Goal: Information Seeking & Learning: Learn about a topic

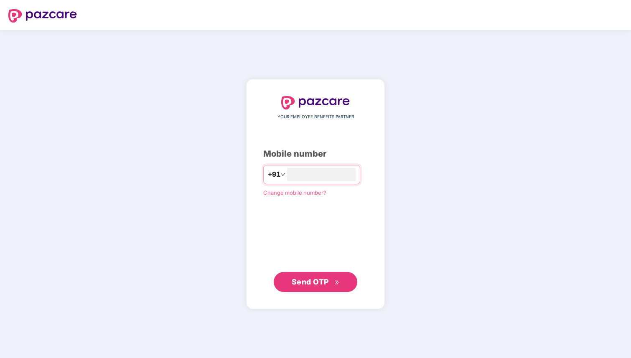
type input "**********"
click at [319, 289] on button "Send OTP" at bounding box center [316, 282] width 84 height 20
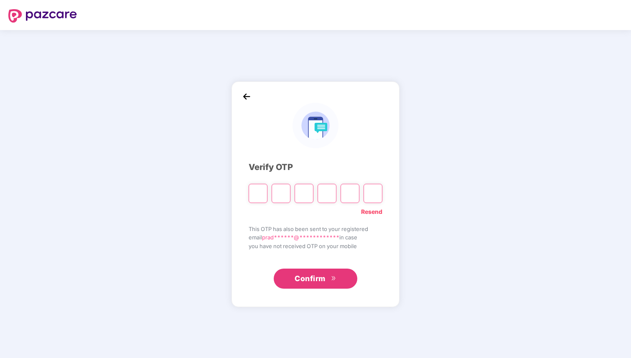
paste input "*"
type input "*"
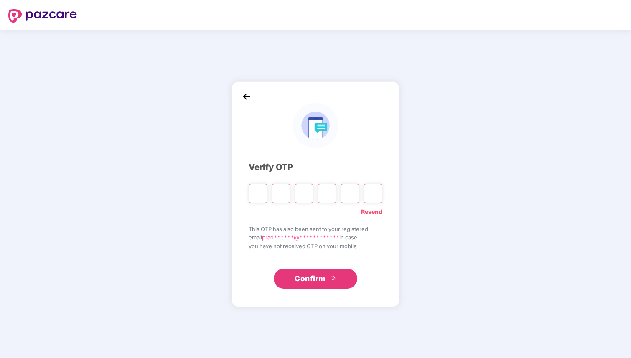
type input "*"
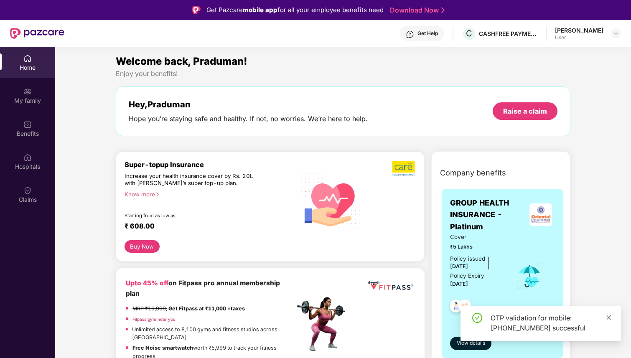
click at [609, 317] on icon "close" at bounding box center [608, 317] width 6 height 6
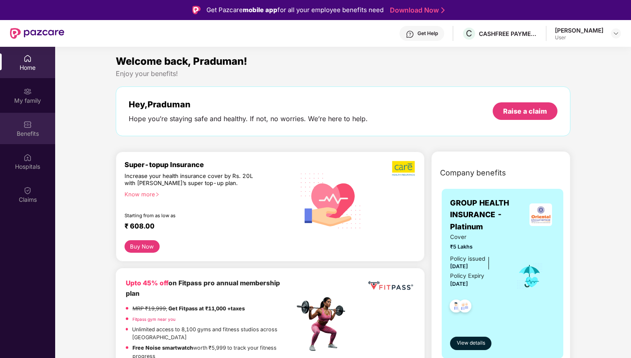
click at [32, 114] on div "Benefits" at bounding box center [27, 128] width 55 height 31
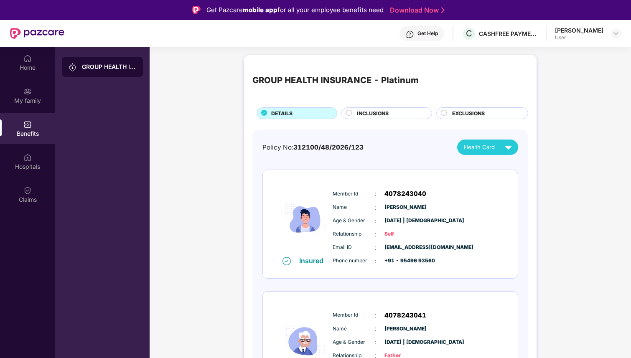
click at [408, 78] on div "GROUP HEALTH INSURANCE - Platinum" at bounding box center [335, 79] width 166 height 13
click at [424, 78] on div "GROUP HEALTH INSURANCE - Platinum" at bounding box center [390, 80] width 276 height 34
click at [489, 144] on span "Health Card" at bounding box center [479, 147] width 31 height 9
click at [580, 33] on div "[PERSON_NAME]" at bounding box center [579, 30] width 48 height 8
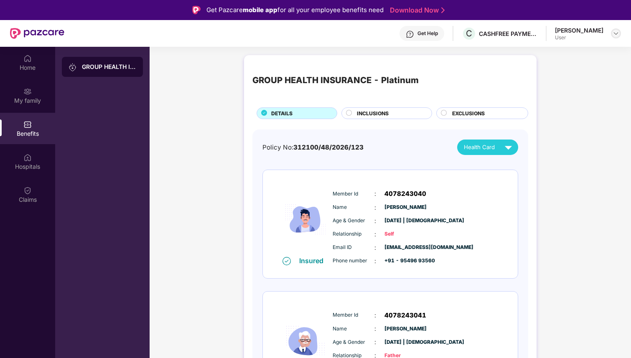
click at [619, 32] on div at bounding box center [615, 33] width 10 height 10
click at [479, 33] on div "CASHFREE PAYMENTS INDIA PVT. LTD." at bounding box center [508, 34] width 58 height 8
click at [28, 70] on div "Home" at bounding box center [27, 67] width 55 height 8
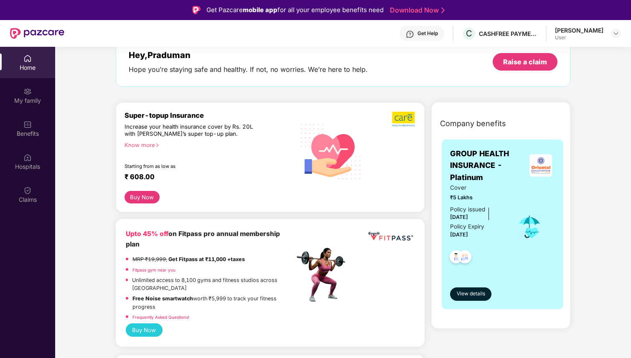
scroll to position [61, 0]
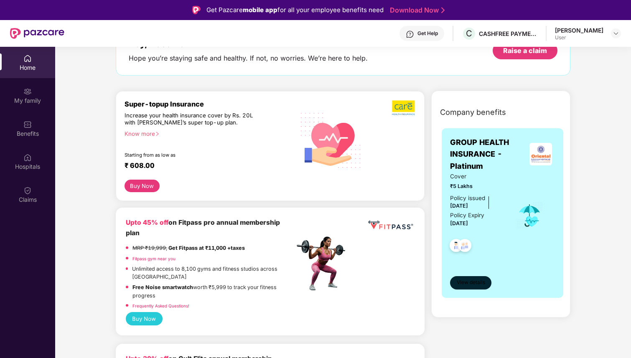
click at [467, 279] on span "View details" at bounding box center [470, 283] width 28 height 8
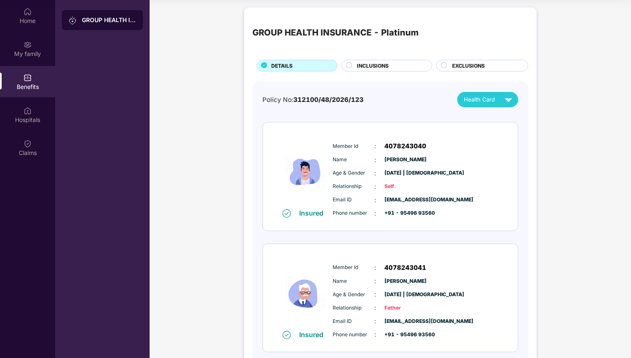
scroll to position [0, 0]
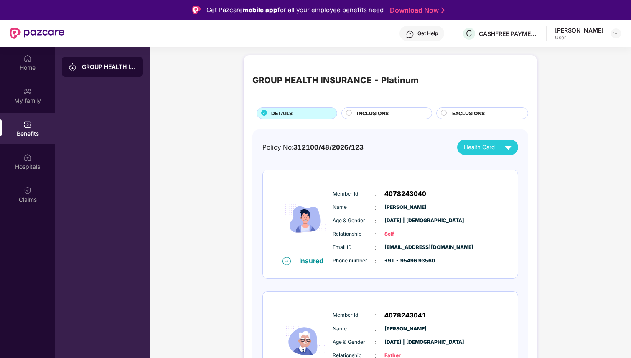
click at [346, 111] on icon at bounding box center [349, 113] width 6 height 6
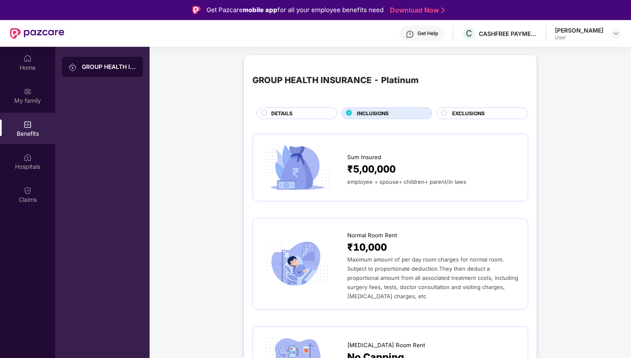
click at [444, 112] on circle at bounding box center [443, 112] width 5 height 5
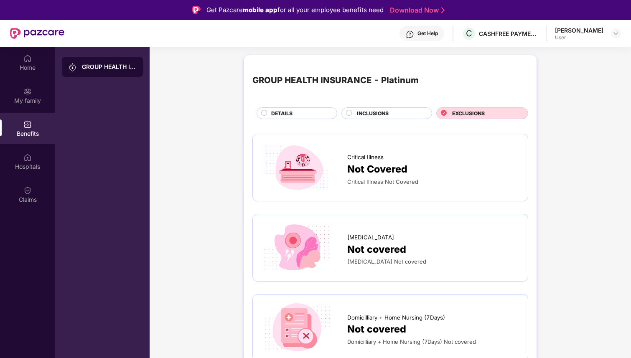
click at [395, 108] on div "INCLUSIONS" at bounding box center [386, 113] width 91 height 12
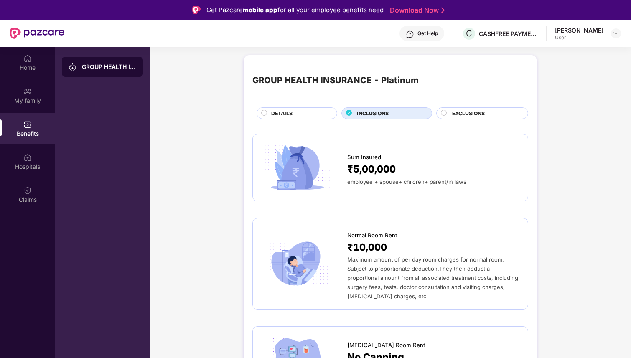
click at [457, 111] on span "EXCLUSIONS" at bounding box center [468, 113] width 33 height 8
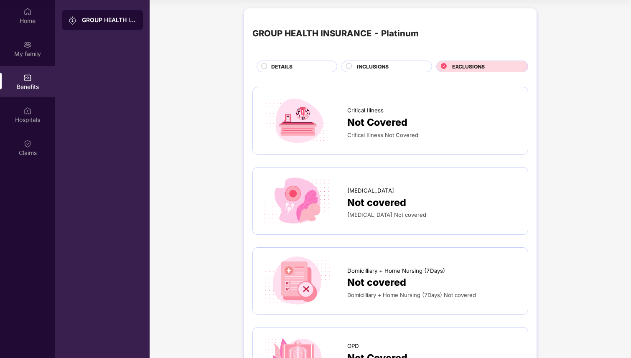
click at [380, 66] on span "INCLUSIONS" at bounding box center [373, 67] width 32 height 8
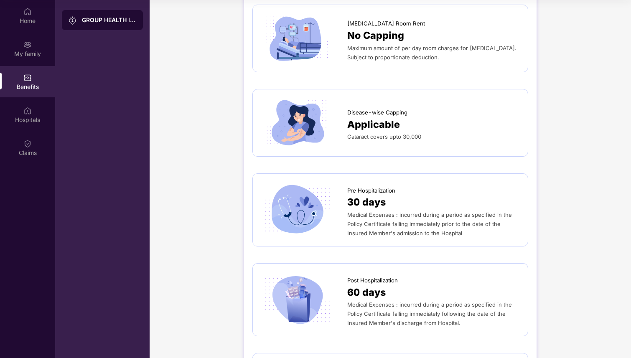
scroll to position [275, 0]
